Goal: Task Accomplishment & Management: Manage account settings

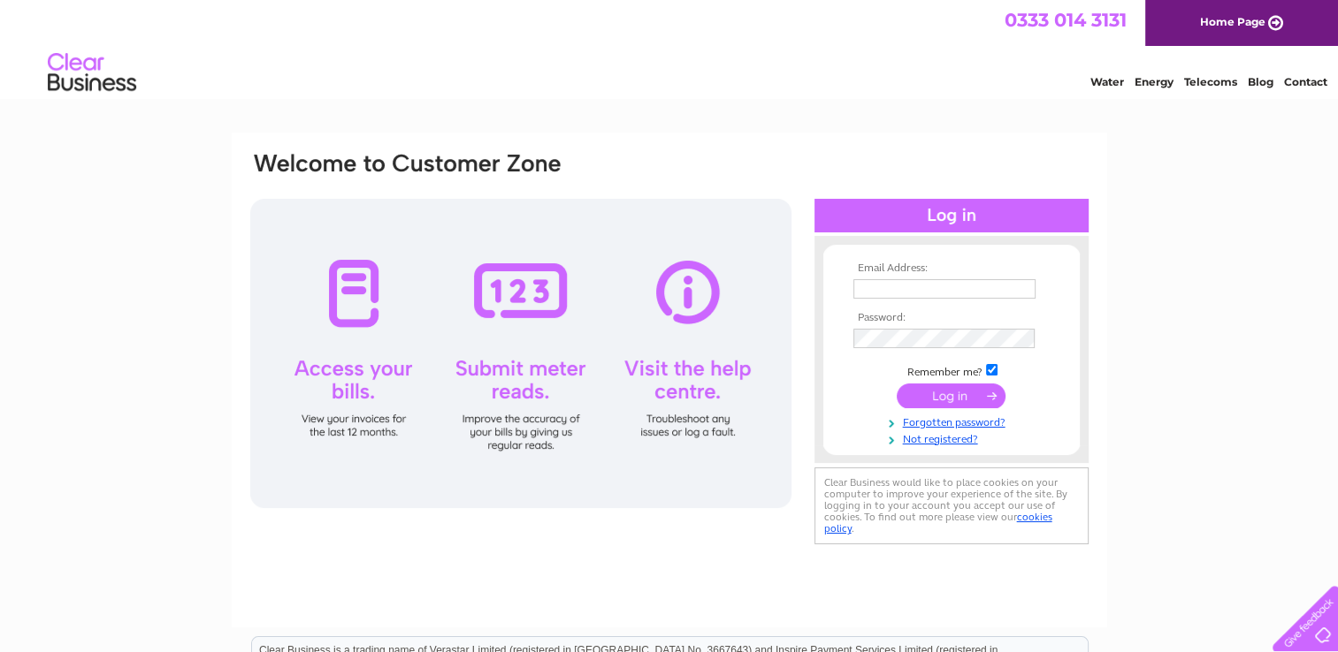
click at [877, 298] on input "text" at bounding box center [944, 288] width 182 height 19
type input "dereksminicentre@gmail.com"
click at [951, 390] on input "submit" at bounding box center [950, 396] width 109 height 25
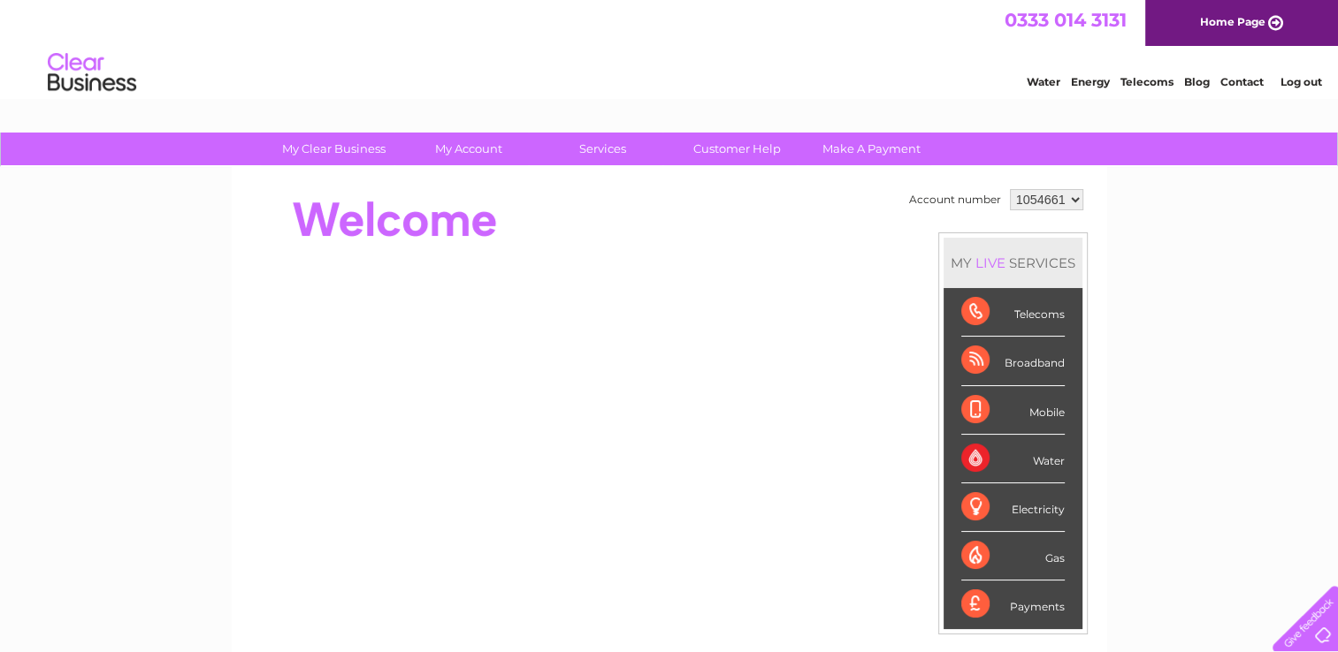
click at [1163, 368] on div "My Clear Business Login Details My Details My Preferences Link Account My Accou…" at bounding box center [669, 630] width 1338 height 994
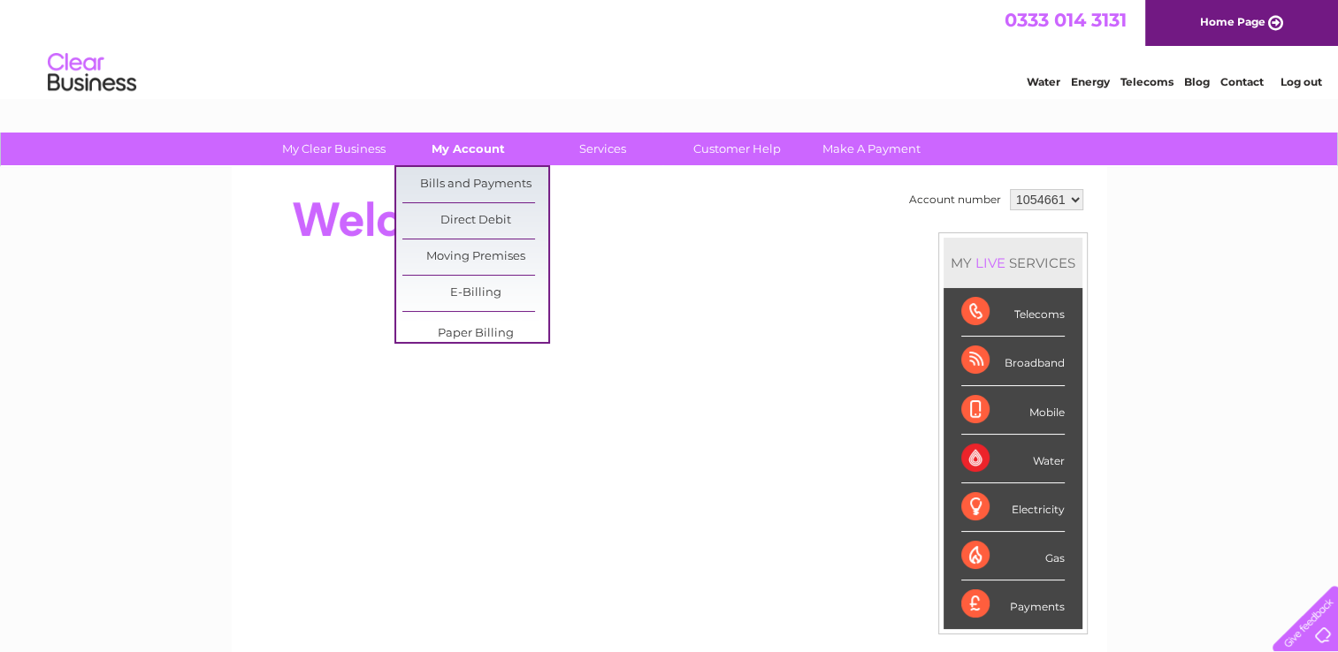
click at [481, 153] on link "My Account" at bounding box center [468, 149] width 146 height 33
click at [475, 186] on link "Bills and Payments" at bounding box center [475, 184] width 146 height 35
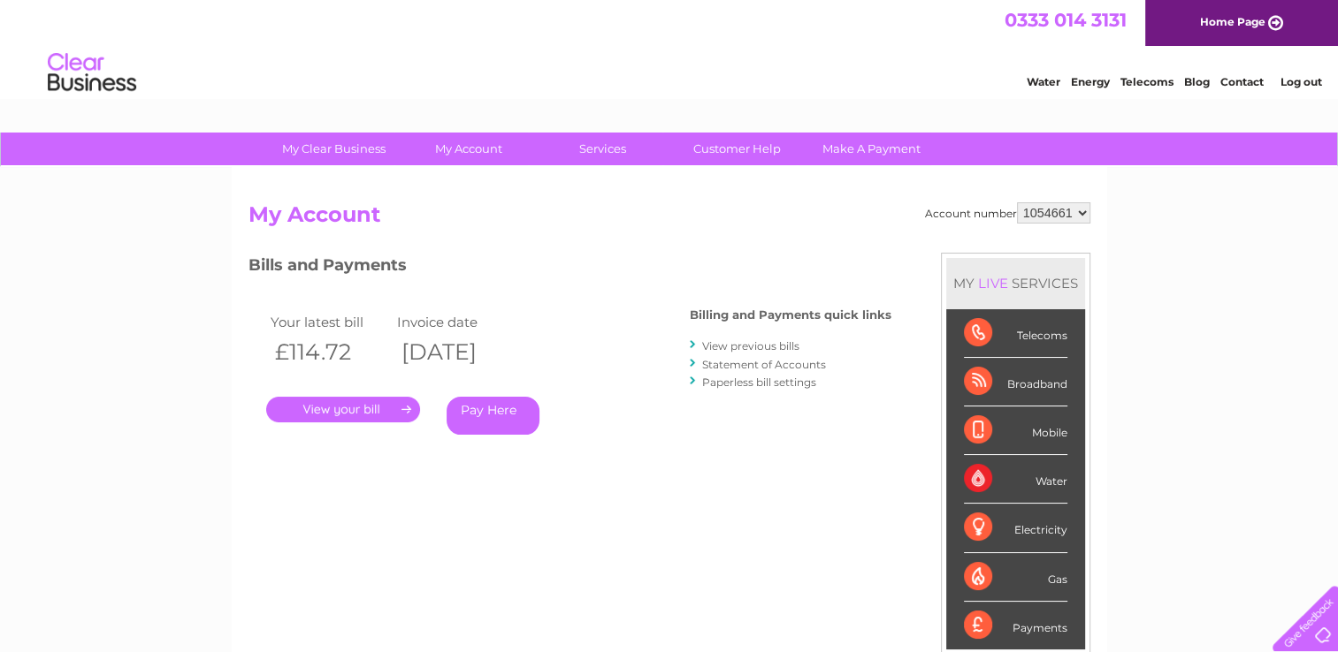
click at [721, 343] on link "View previous bills" at bounding box center [750, 345] width 97 height 13
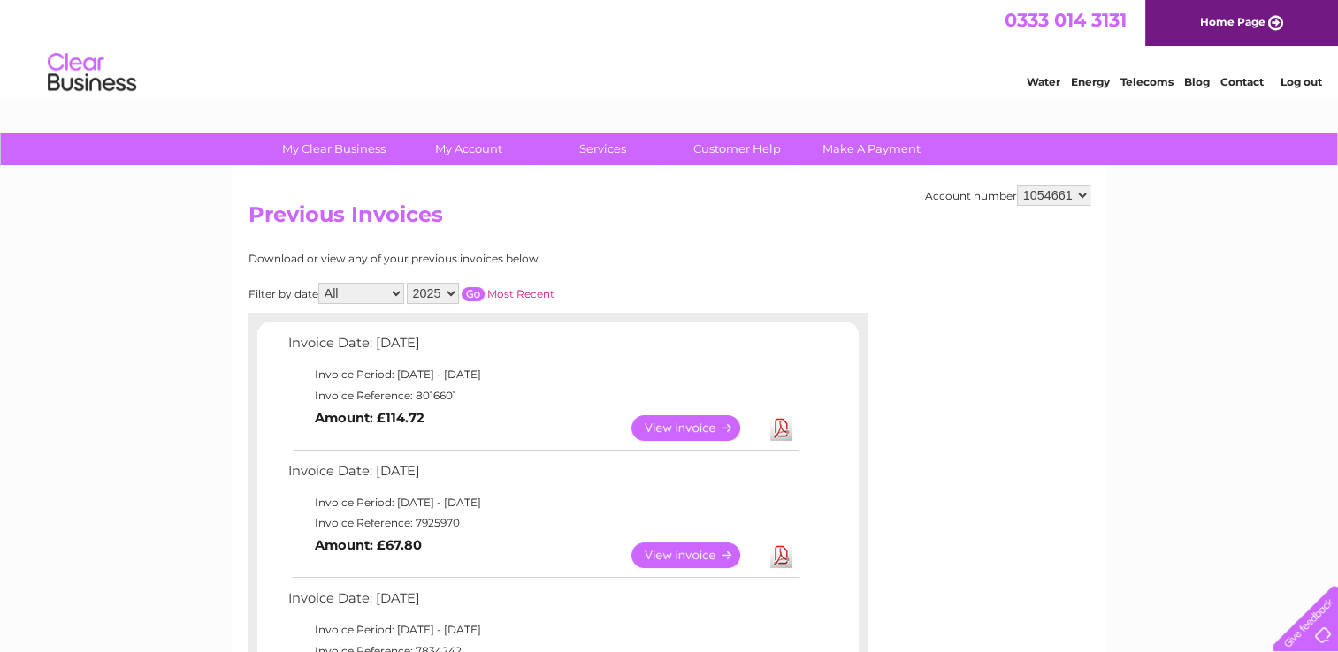
click at [1083, 196] on select "1054661" at bounding box center [1053, 195] width 73 height 21
click at [453, 292] on select "2025 2024 2023 2022" at bounding box center [433, 293] width 52 height 21
select select "2024"
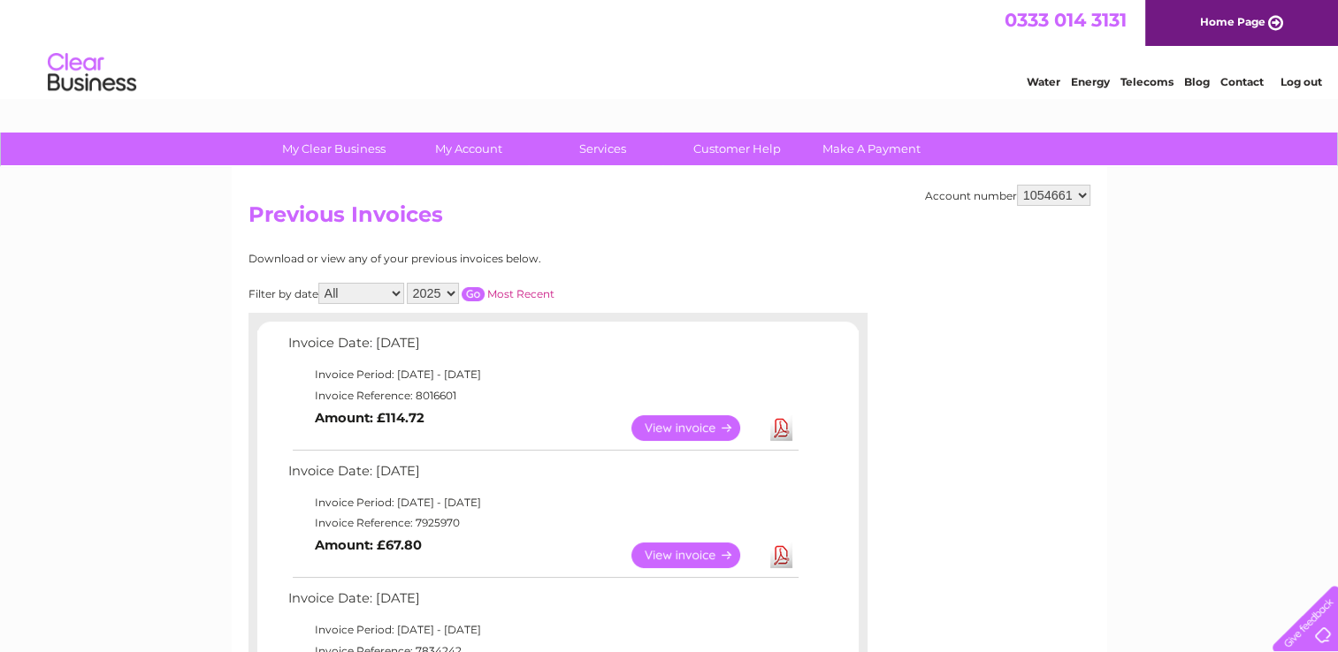
click at [408, 283] on select "2025 2024 2023 2022" at bounding box center [433, 293] width 52 height 21
click at [471, 296] on input "button" at bounding box center [472, 294] width 23 height 14
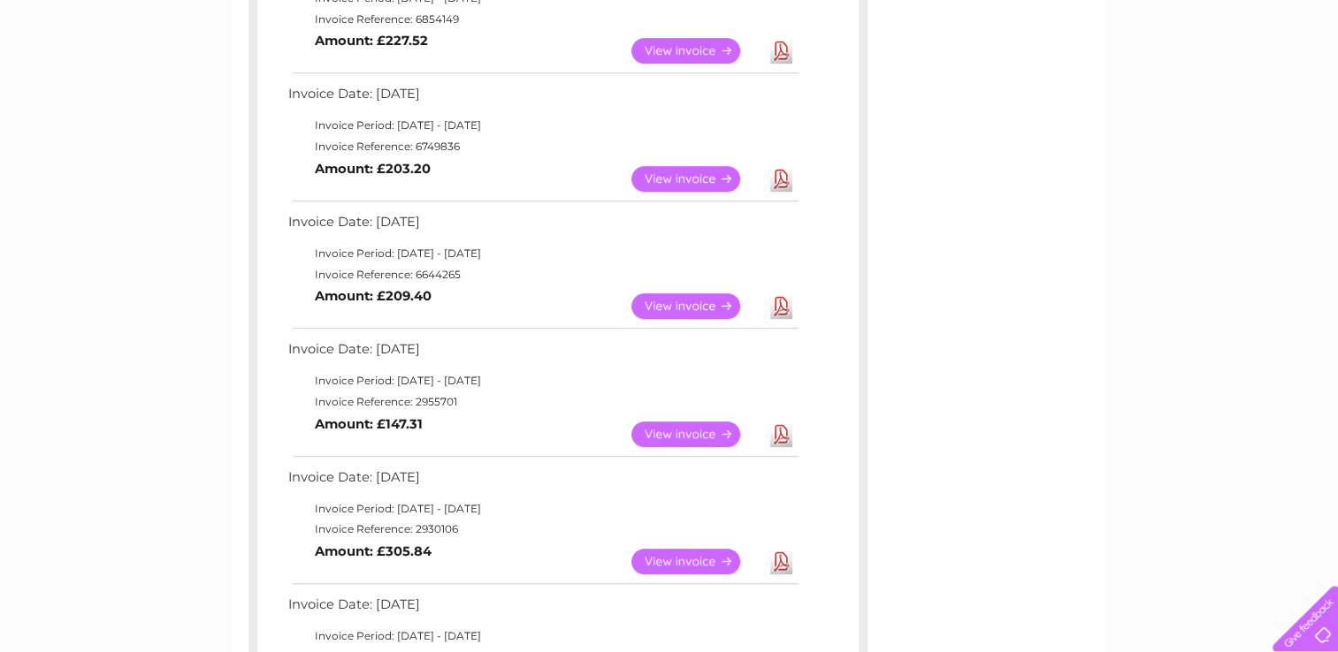
scroll to position [908, 0]
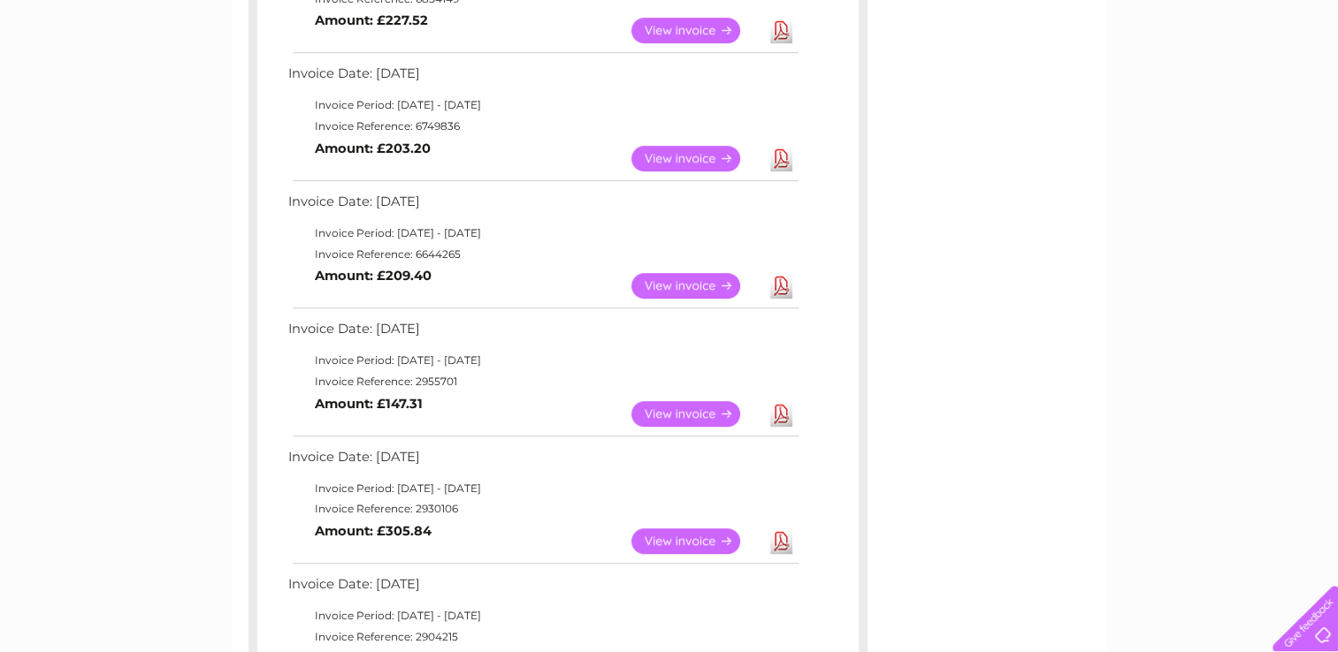
click at [684, 541] on link "View" at bounding box center [696, 542] width 130 height 26
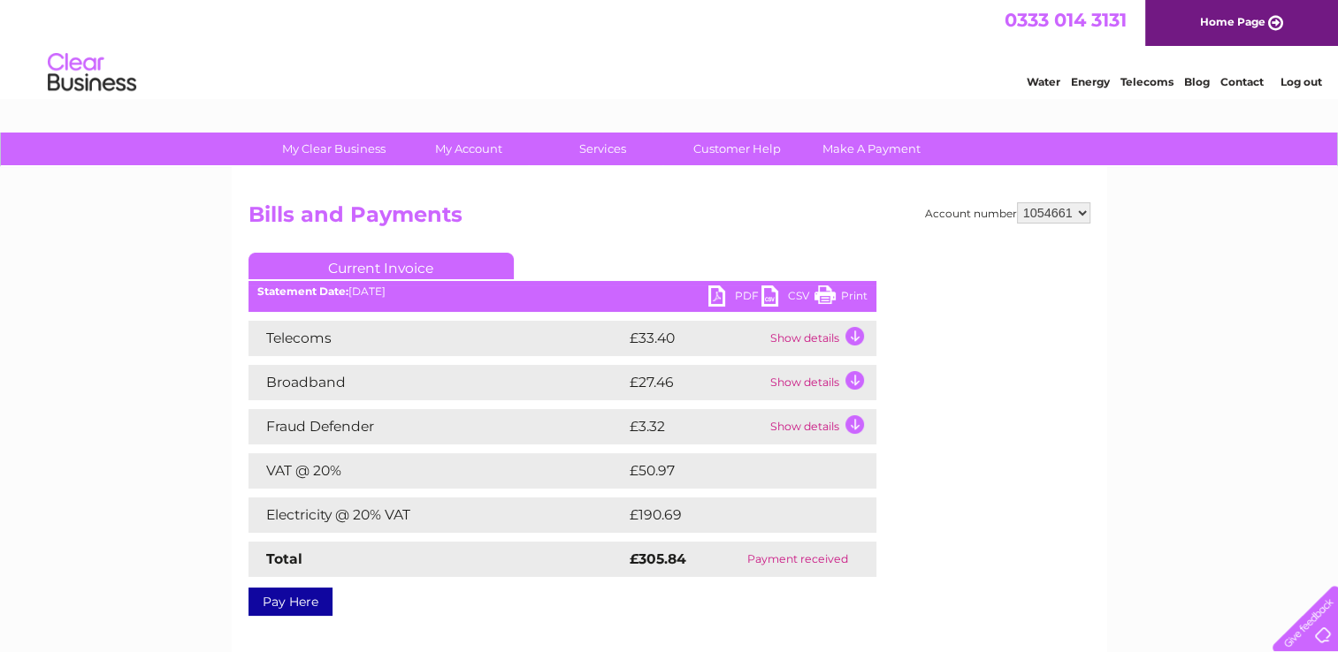
click at [838, 298] on link "Print" at bounding box center [840, 299] width 53 height 26
click at [721, 293] on link "PDF" at bounding box center [734, 299] width 53 height 26
click at [1157, 259] on div "My Clear Business Login Details My Details My Preferences Link Account My Accou…" at bounding box center [669, 549] width 1338 height 832
click at [1287, 80] on link "Log out" at bounding box center [1300, 81] width 42 height 13
